Goal: Task Accomplishment & Management: Manage account settings

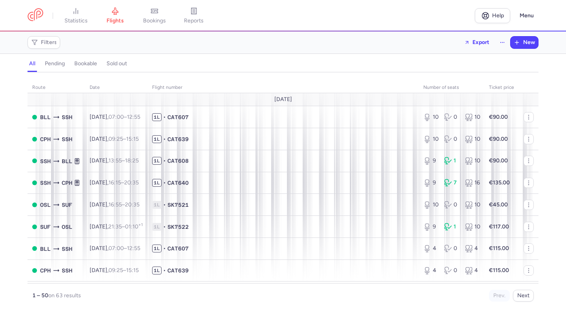
click at [161, 18] on span "bookings" at bounding box center [154, 20] width 23 height 7
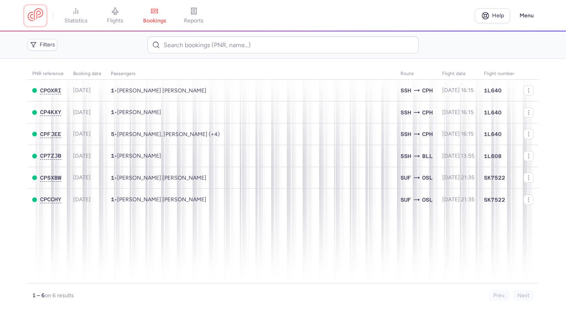
click at [38, 13] on link at bounding box center [36, 15] width 16 height 15
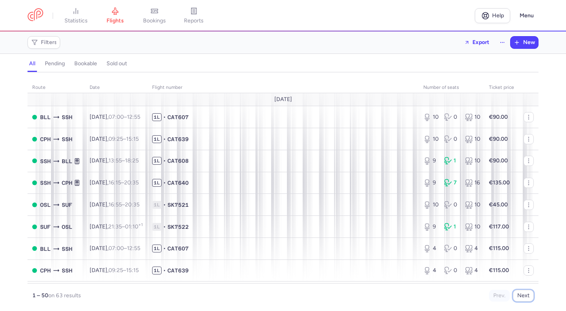
click at [522, 294] on button "Next" at bounding box center [523, 296] width 21 height 12
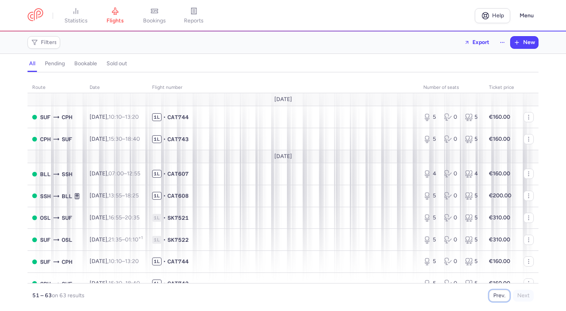
click at [502, 295] on button "Prev." at bounding box center [499, 296] width 21 height 12
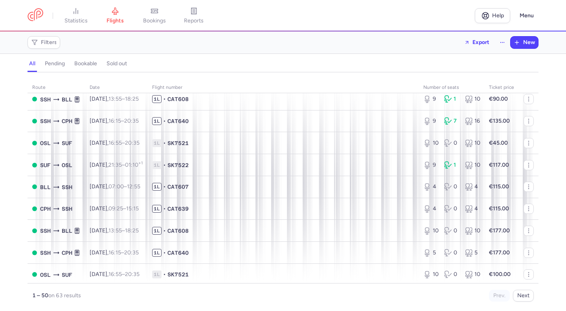
scroll to position [69, 0]
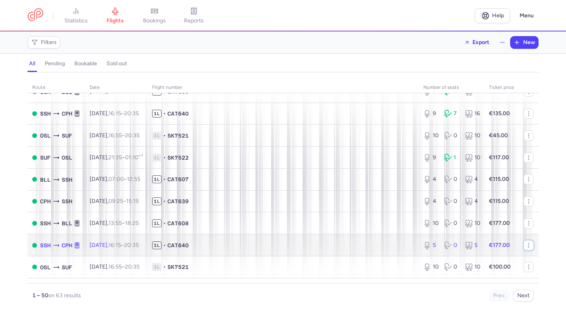
click at [525, 248] on icon "button" at bounding box center [528, 245] width 6 height 6
click at [432, 249] on div "5" at bounding box center [430, 245] width 15 height 8
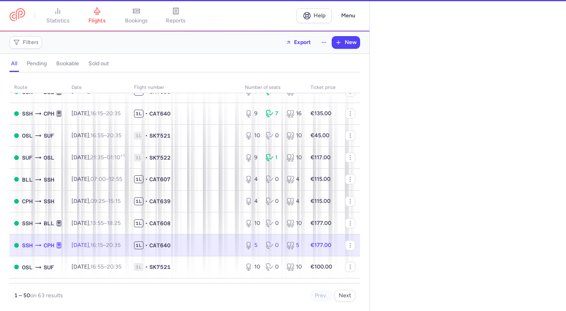
select select "days"
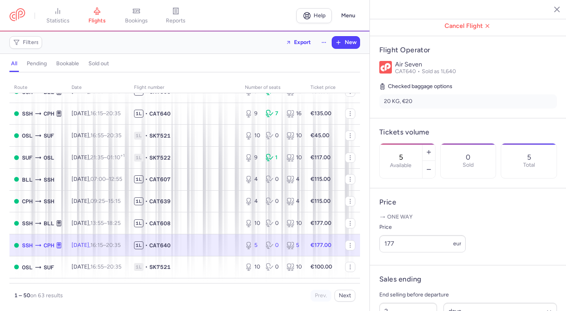
scroll to position [143, 0]
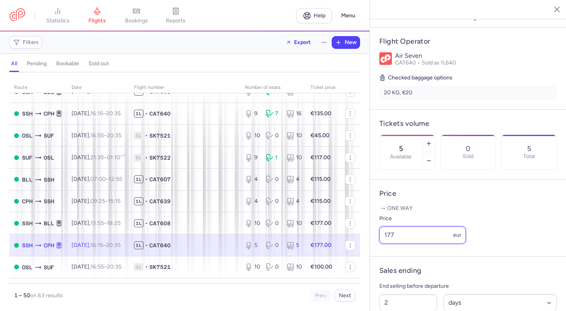
drag, startPoint x: 402, startPoint y: 265, endPoint x: 363, endPoint y: 267, distance: 39.0
click at [363, 267] on div "statistics flights bookings reports Help Menu Filters Export New all pending bo…" at bounding box center [283, 155] width 566 height 311
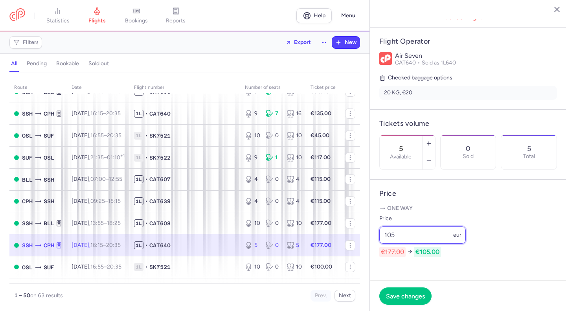
type input "105"
click at [398, 296] on span "Save changes" at bounding box center [405, 295] width 39 height 7
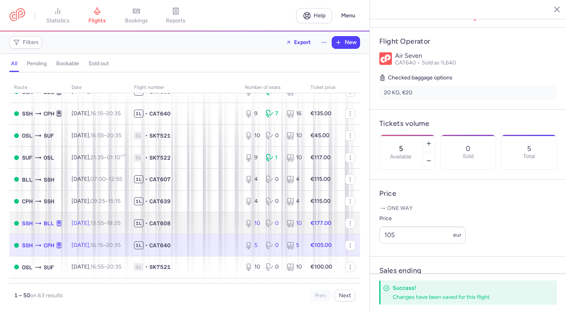
click at [312, 226] on strong "€177.00" at bounding box center [321, 223] width 21 height 7
click at [210, 227] on span "1L • CAT608" at bounding box center [184, 223] width 101 height 8
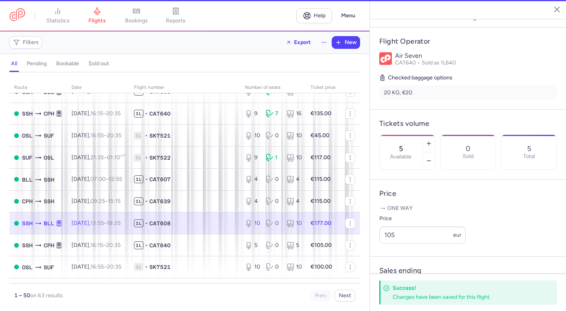
type input "10"
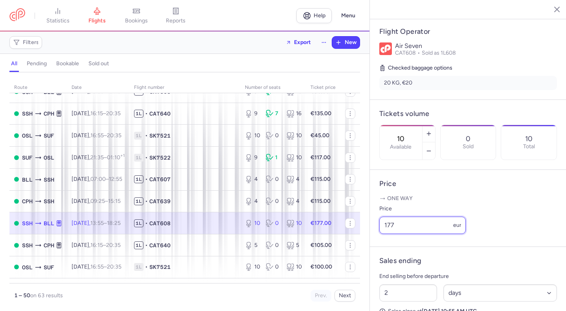
drag, startPoint x: 400, startPoint y: 263, endPoint x: 342, endPoint y: 268, distance: 58.0
click at [342, 268] on div "statistics flights bookings reports Help Menu Filters Export New all pending bo…" at bounding box center [283, 155] width 566 height 311
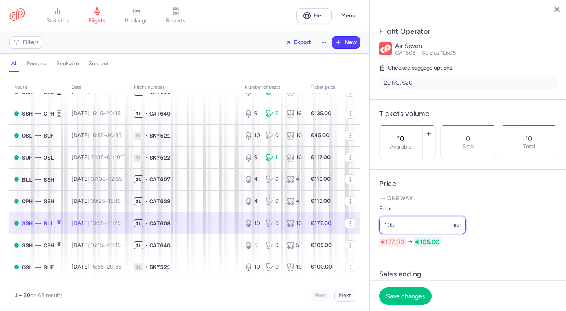
type input "105"
click at [402, 299] on button "Save changes" at bounding box center [405, 295] width 52 height 17
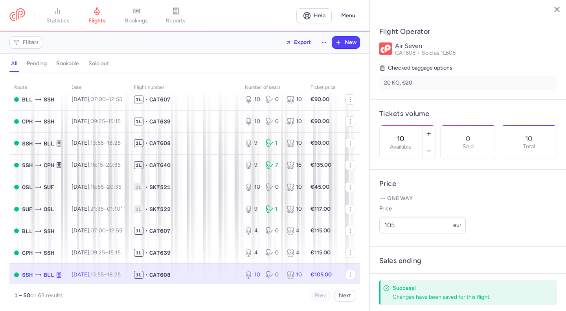
scroll to position [18, 0]
click at [25, 18] on link at bounding box center [17, 15] width 16 height 15
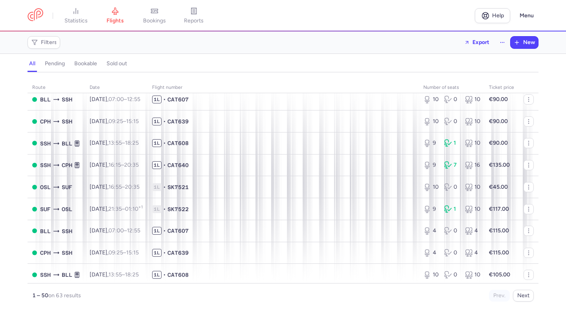
click at [115, 23] on span "flights" at bounding box center [115, 20] width 17 height 7
click at [160, 20] on span "bookings" at bounding box center [154, 20] width 23 height 7
